Goal: Obtain resource: Obtain resource

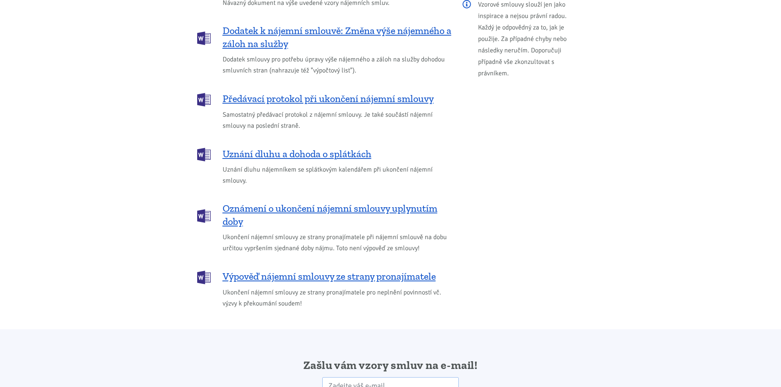
scroll to position [1081, 0]
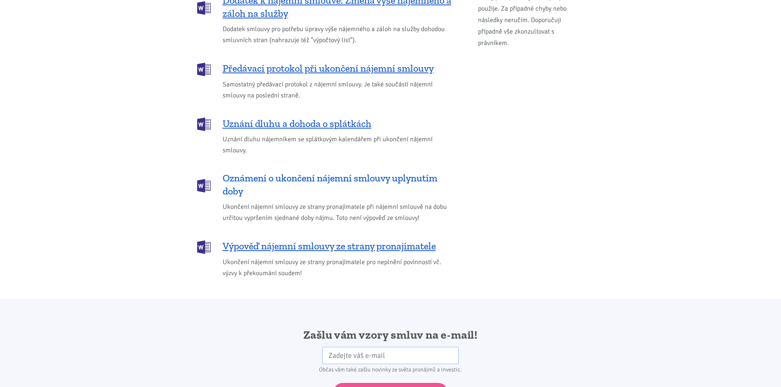
click at [307, 172] on span "Oznámení o ukončení nájemní smlouvy uplynutím doby" at bounding box center [337, 185] width 229 height 26
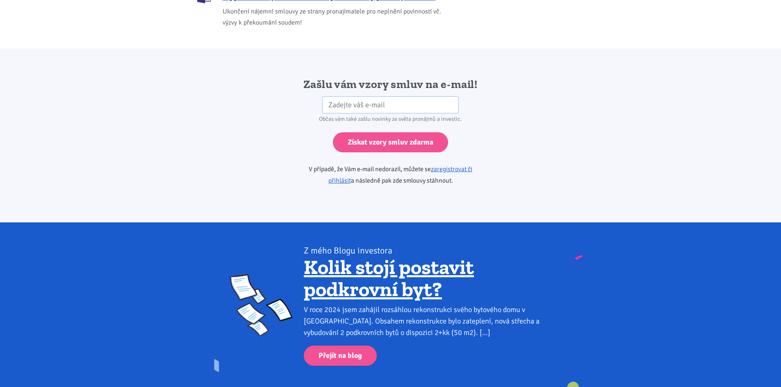
scroll to position [1327, 0]
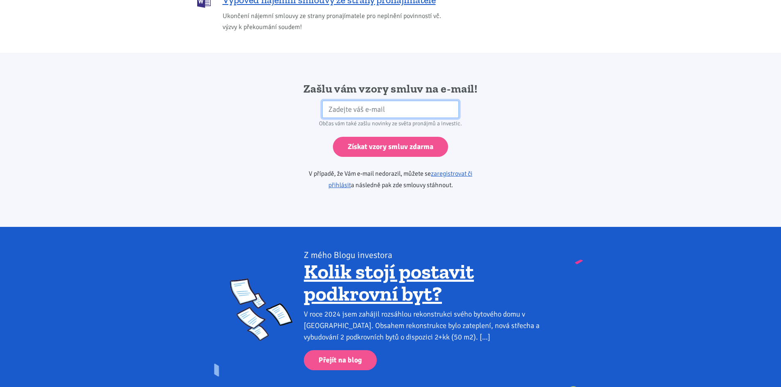
click at [329, 101] on input "email" at bounding box center [390, 110] width 136 height 18
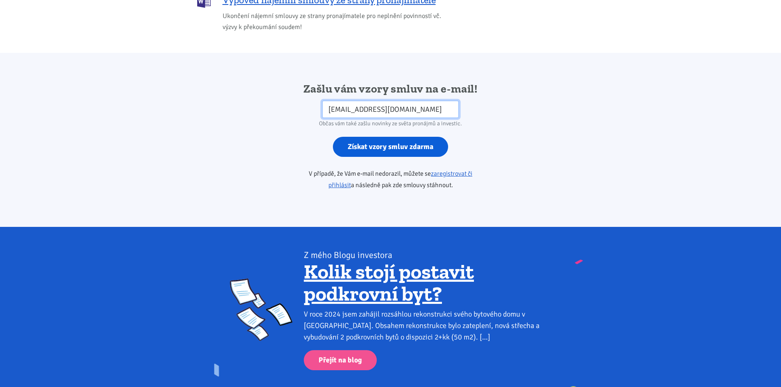
type input "[EMAIL_ADDRESS][DOMAIN_NAME]"
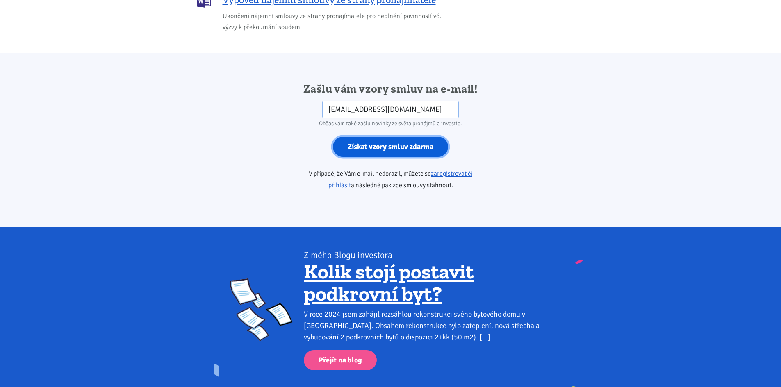
click at [400, 138] on input "Získat vzory smluv zdarma" at bounding box center [390, 147] width 115 height 20
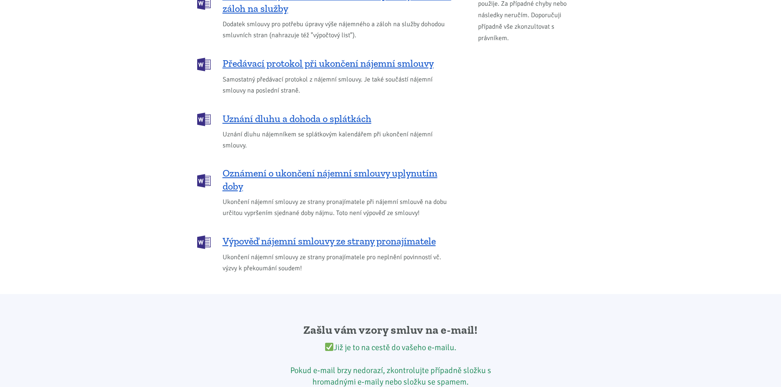
scroll to position [1081, 0]
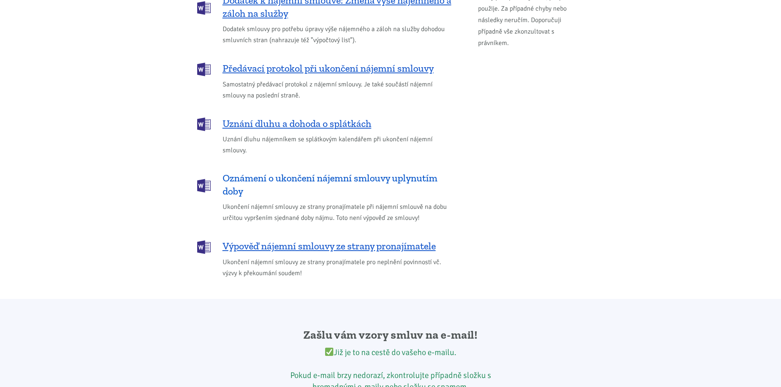
click at [332, 172] on span "Oznámení o ukončení nájemní smlouvy uplynutím doby" at bounding box center [337, 185] width 229 height 26
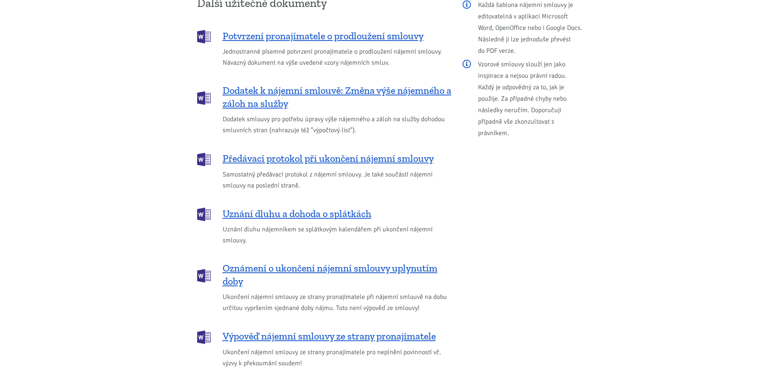
scroll to position [984, 0]
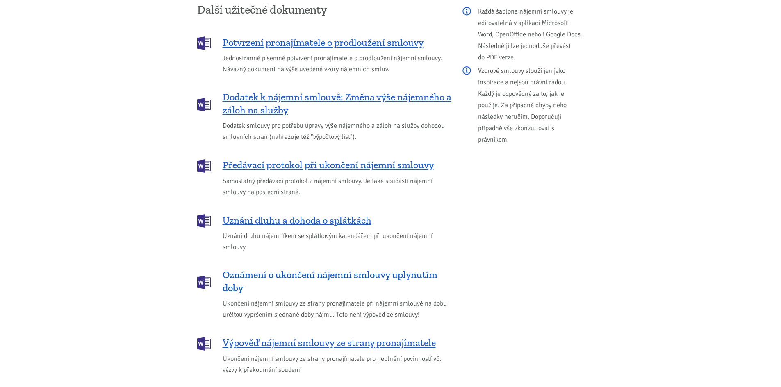
click at [299, 268] on span "Oznámení o ukončení nájemní smlouvy uplynutím doby" at bounding box center [337, 281] width 229 height 26
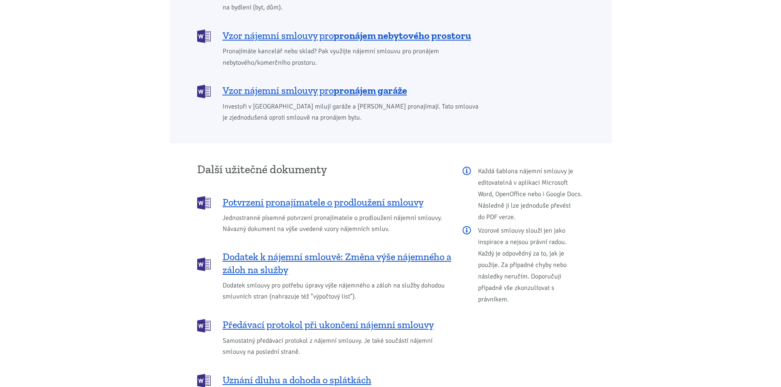
scroll to position [803, 0]
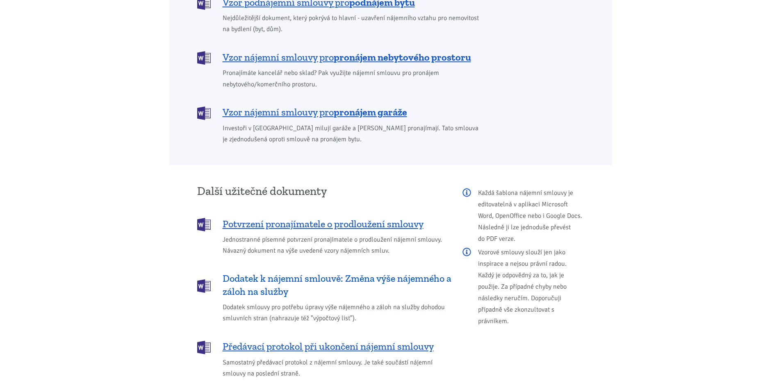
click at [345, 272] on span "Dodatek k nájemní smlouvě: Změna výše nájemného a záloh na služby" at bounding box center [337, 285] width 229 height 26
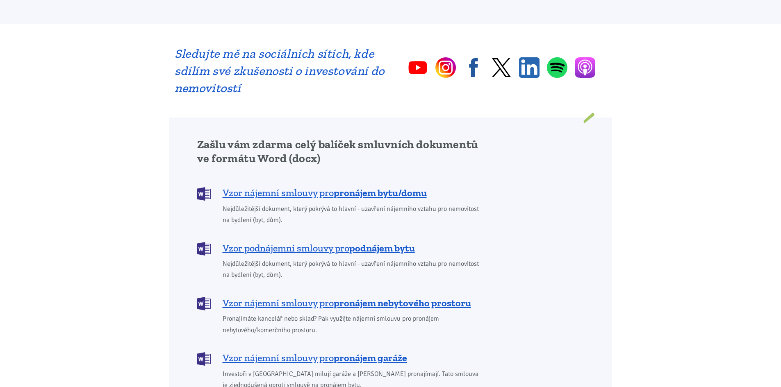
scroll to position [0, 0]
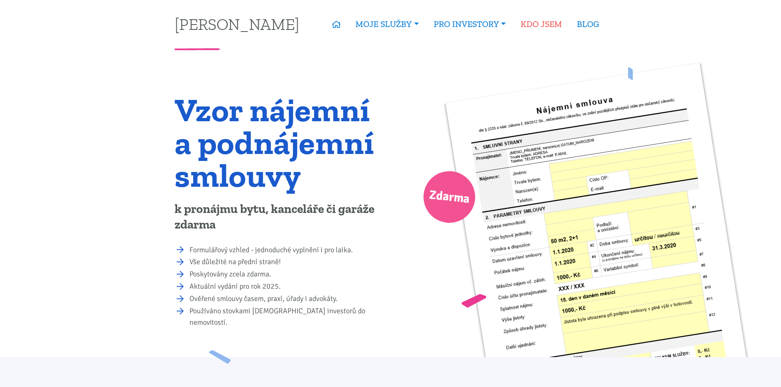
click at [545, 23] on link "KDO JSEM" at bounding box center [541, 24] width 56 height 19
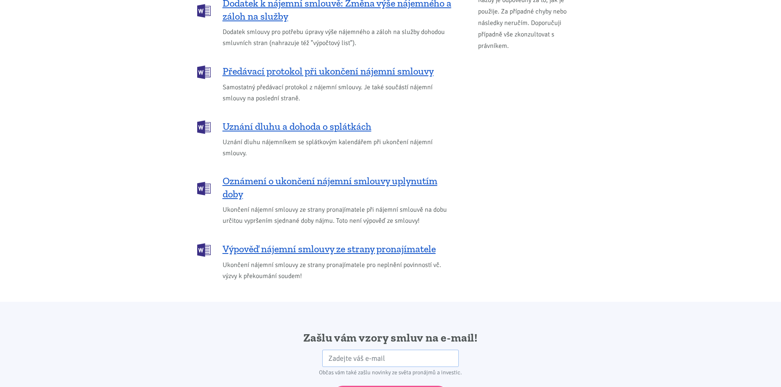
scroll to position [1081, 0]
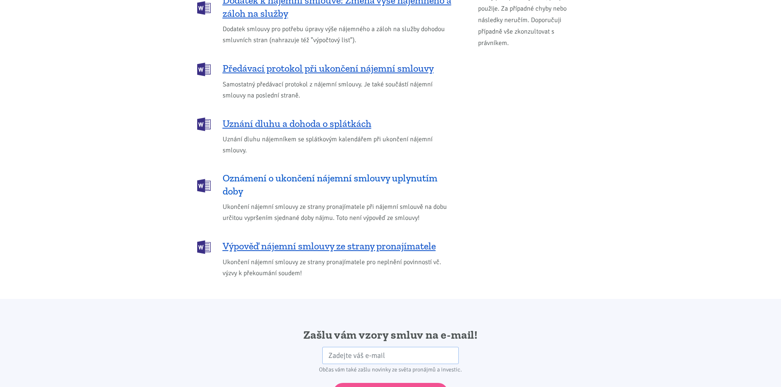
click at [255, 172] on span "Oznámení o ukončení nájemní smlouvy uplynutím doby" at bounding box center [337, 185] width 229 height 26
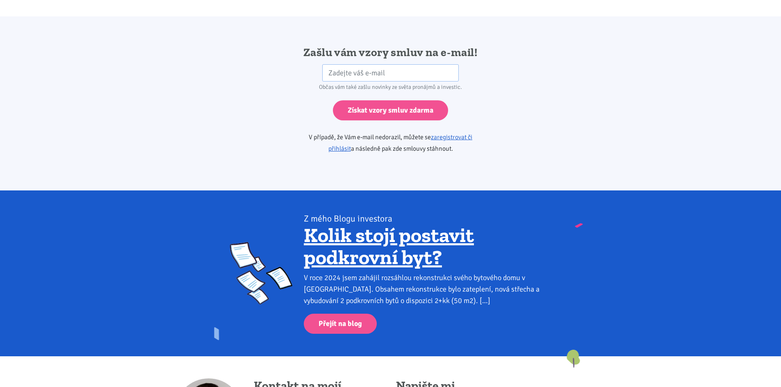
scroll to position [1369, 0]
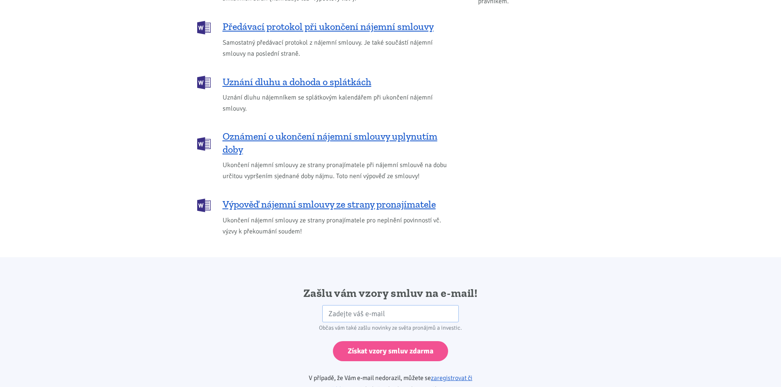
scroll to position [1081, 0]
